Goal: Manage account settings

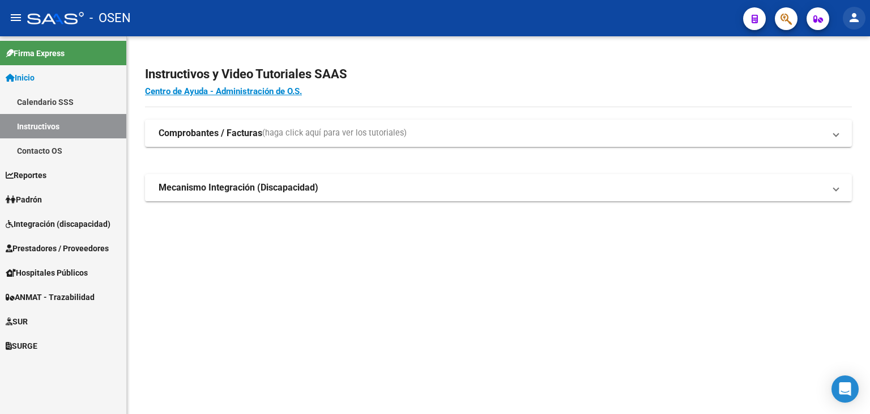
click at [850, 16] on mat-icon "person" at bounding box center [855, 18] width 14 height 14
click at [827, 40] on button "person Mi Perfil" at bounding box center [831, 47] width 69 height 27
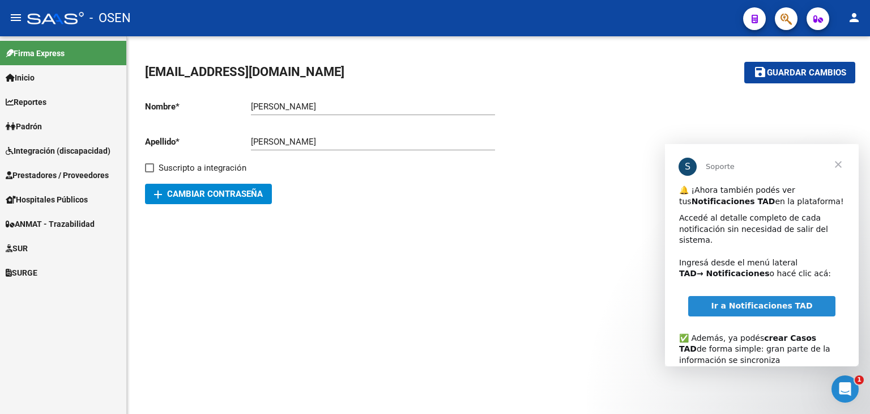
click at [834, 82] on button "save Guardar cambios" at bounding box center [799, 72] width 111 height 21
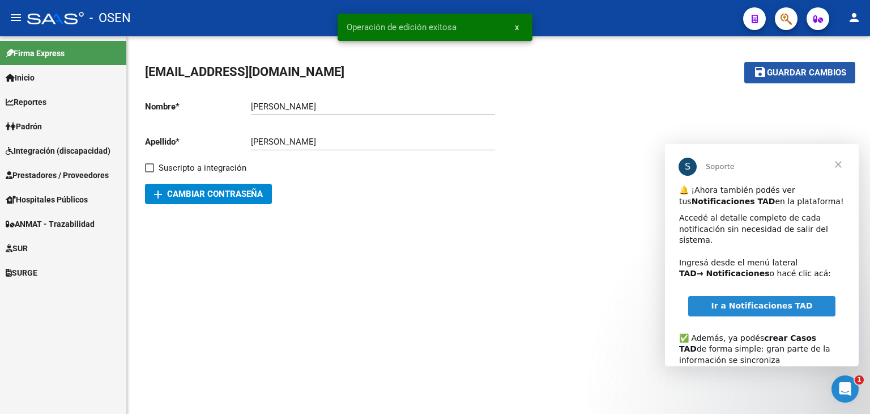
drag, startPoint x: 756, startPoint y: 65, endPoint x: 760, endPoint y: 55, distance: 10.4
click at [756, 65] on mat-icon "save" at bounding box center [761, 72] width 14 height 14
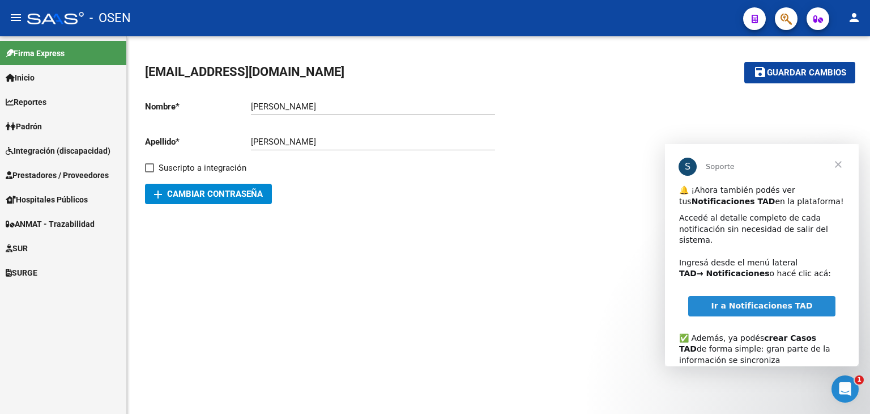
drag, startPoint x: 24, startPoint y: 72, endPoint x: 36, endPoint y: 73, distance: 12.0
click at [25, 72] on span "Inicio" at bounding box center [20, 77] width 29 height 12
click at [59, 79] on link "Inicio" at bounding box center [63, 77] width 126 height 24
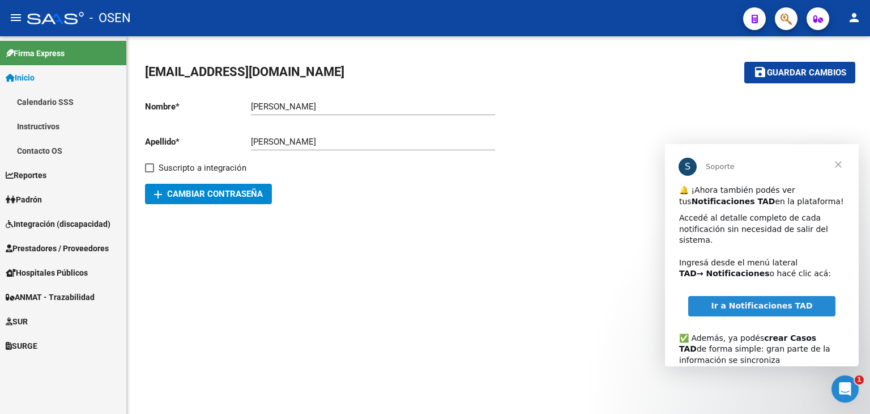
click at [93, 82] on link "Inicio" at bounding box center [63, 77] width 126 height 24
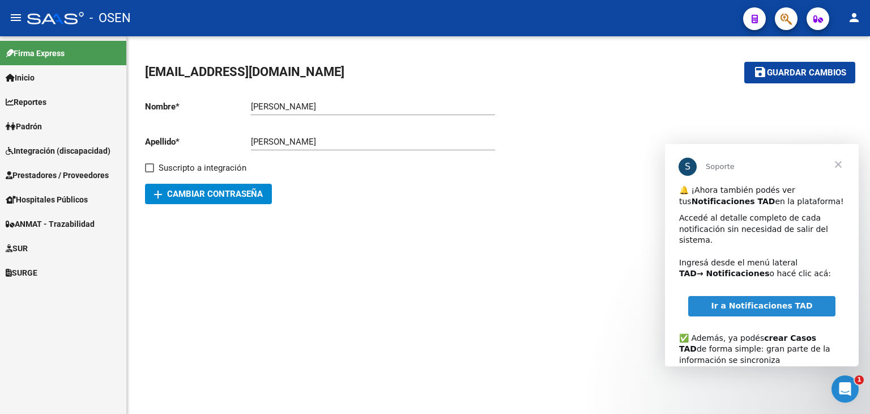
click at [74, 130] on link "Padrón" at bounding box center [63, 126] width 126 height 24
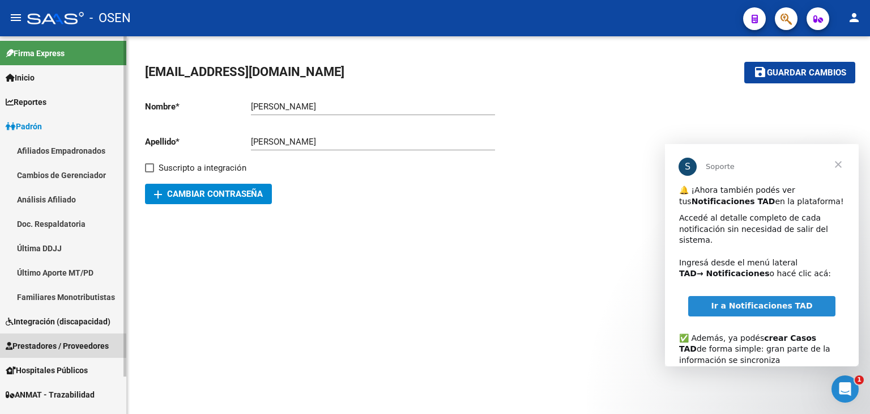
click at [30, 338] on link "Prestadores / Proveedores" at bounding box center [63, 345] width 126 height 24
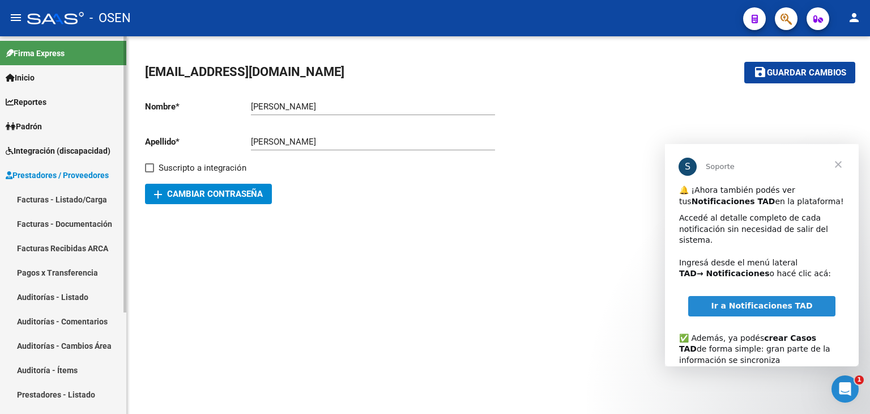
click at [48, 303] on link "Auditorías - Listado" at bounding box center [63, 296] width 126 height 24
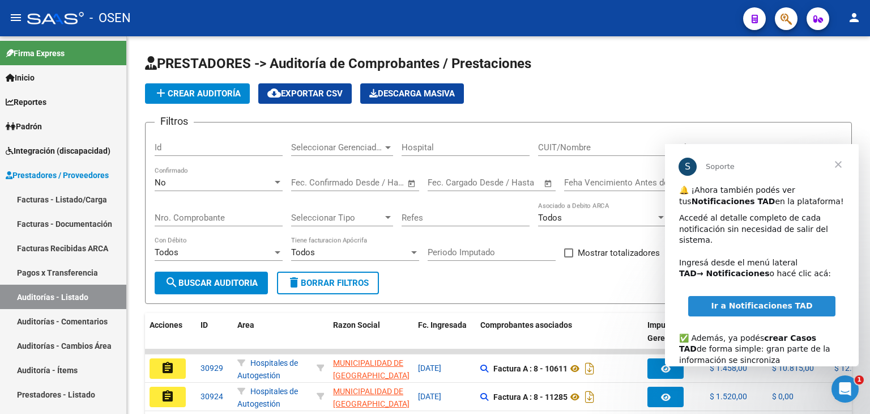
click at [840, 165] on span "Cerrar" at bounding box center [838, 164] width 41 height 41
